Goal: Find specific page/section: Find specific page/section

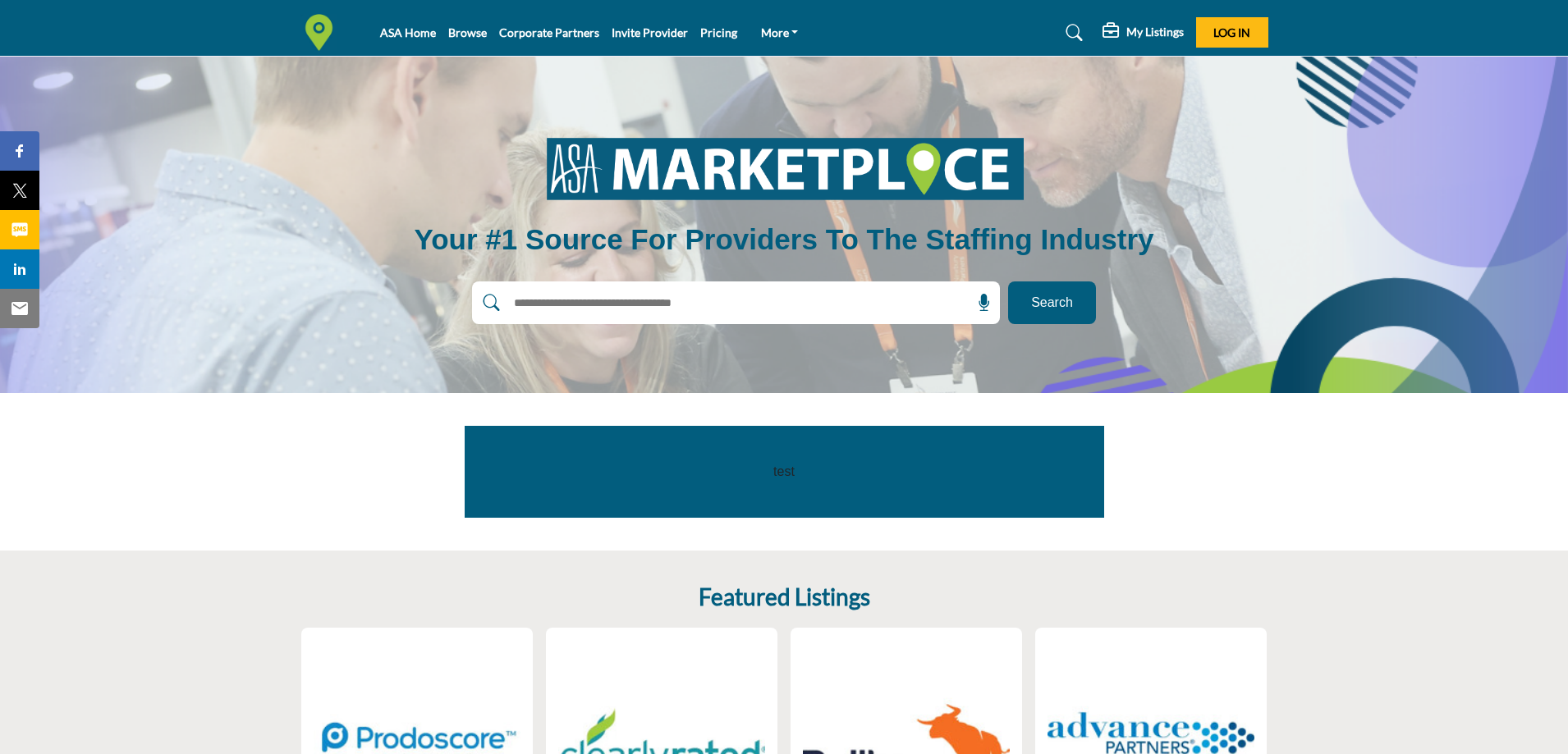
click at [1068, 22] on link at bounding box center [1072, 33] width 43 height 26
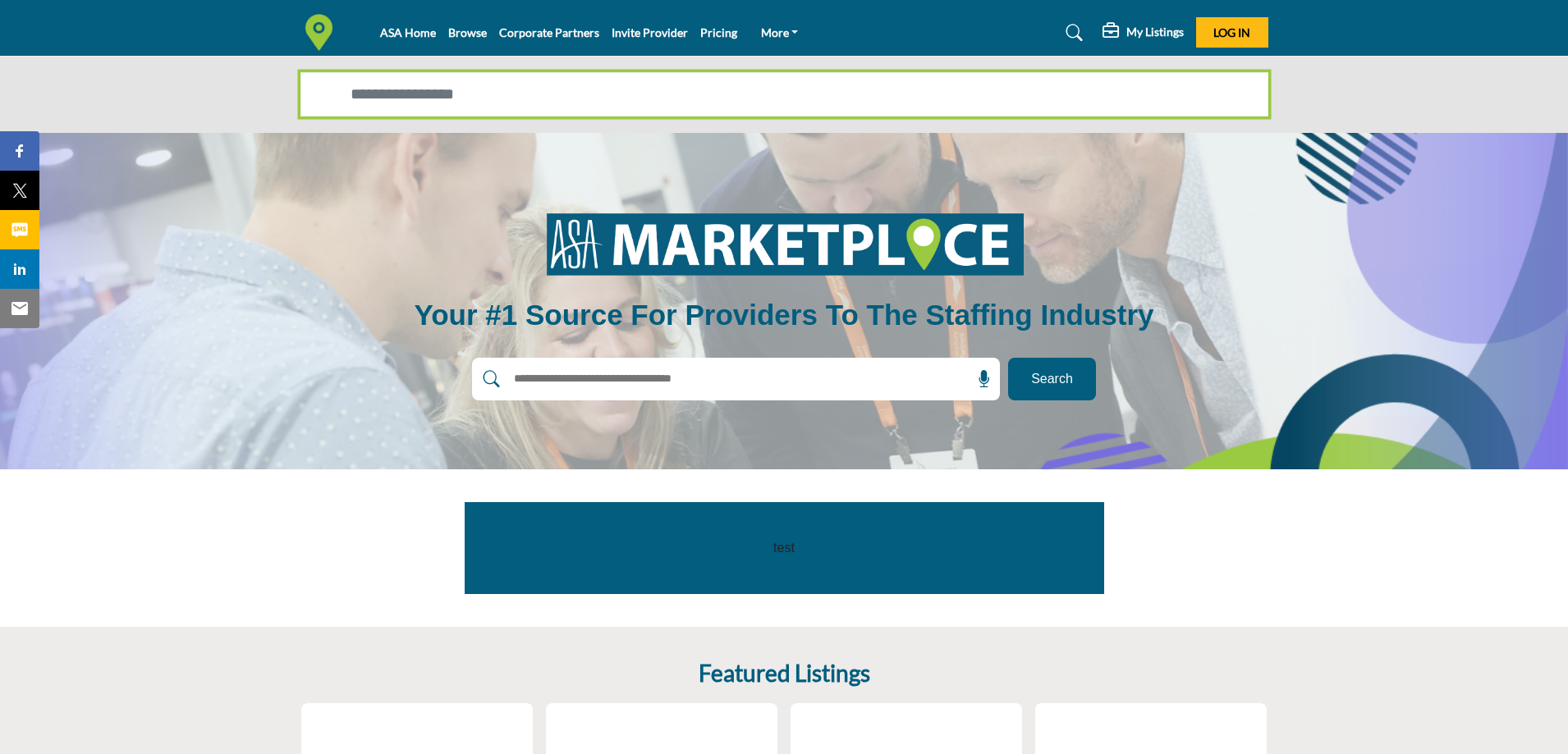
click at [428, 98] on input "Search Solutions" at bounding box center [784, 94] width 968 height 44
